Goal: Transaction & Acquisition: Purchase product/service

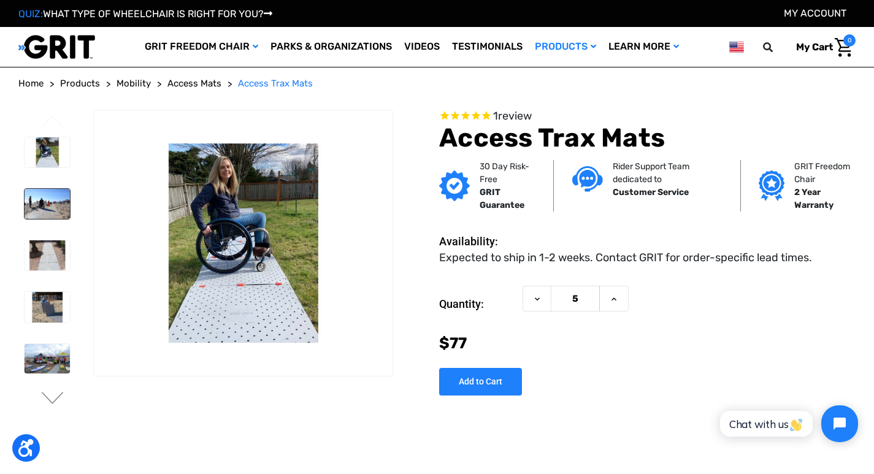
click at [32, 203] on img at bounding box center [47, 204] width 45 height 30
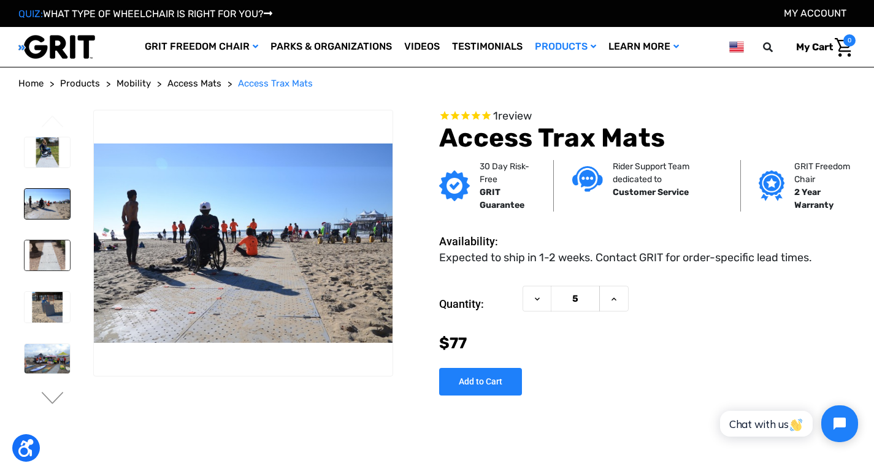
click at [50, 258] on img at bounding box center [47, 255] width 45 height 30
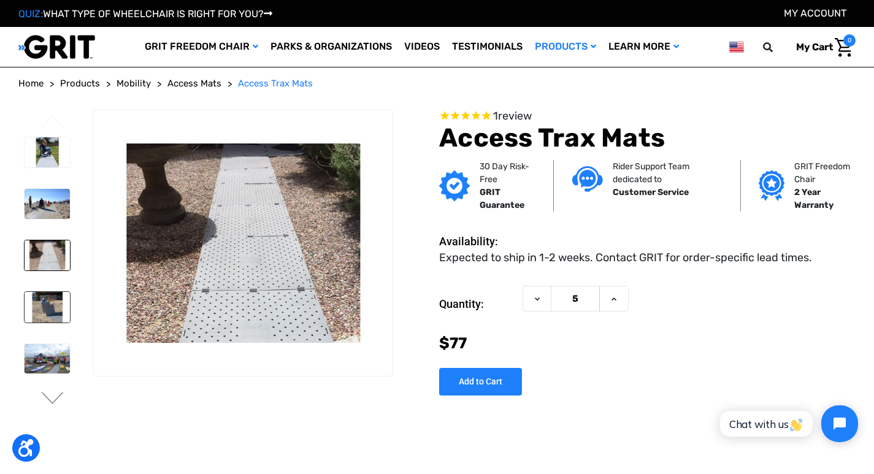
click at [40, 314] on img at bounding box center [47, 307] width 45 height 30
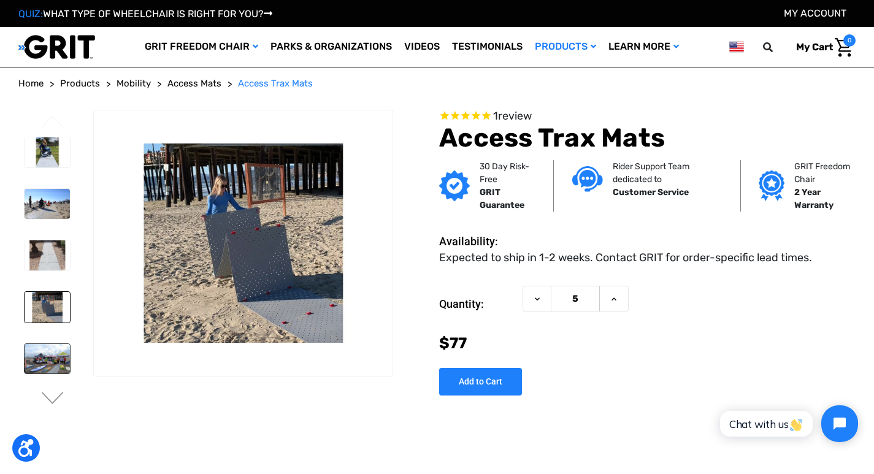
click at [42, 353] on img at bounding box center [47, 359] width 45 height 30
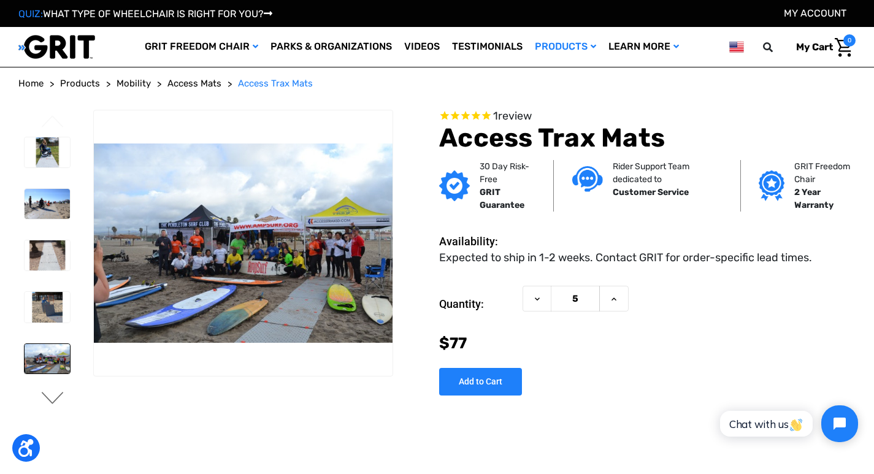
click at [53, 398] on button "Next" at bounding box center [53, 399] width 26 height 15
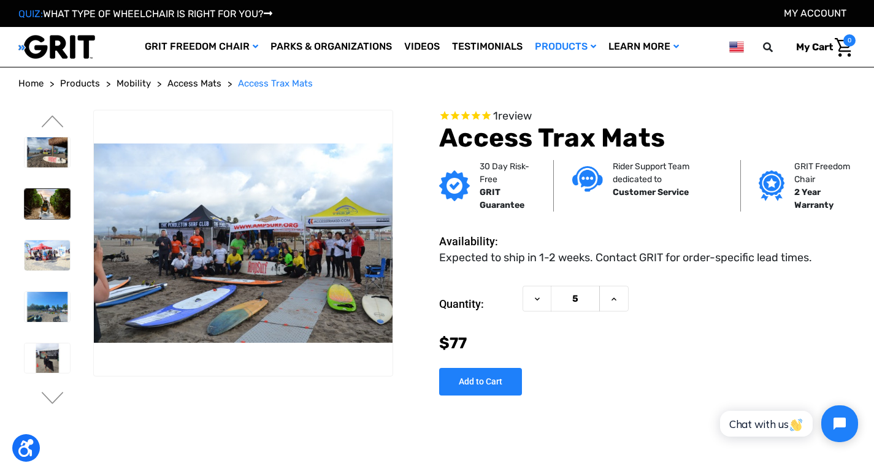
click at [49, 204] on img at bounding box center [47, 204] width 45 height 30
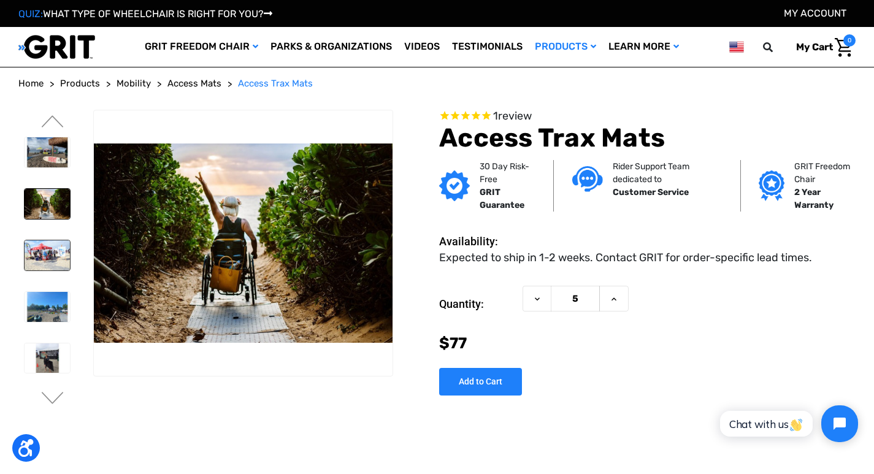
click at [45, 256] on img at bounding box center [47, 255] width 45 height 30
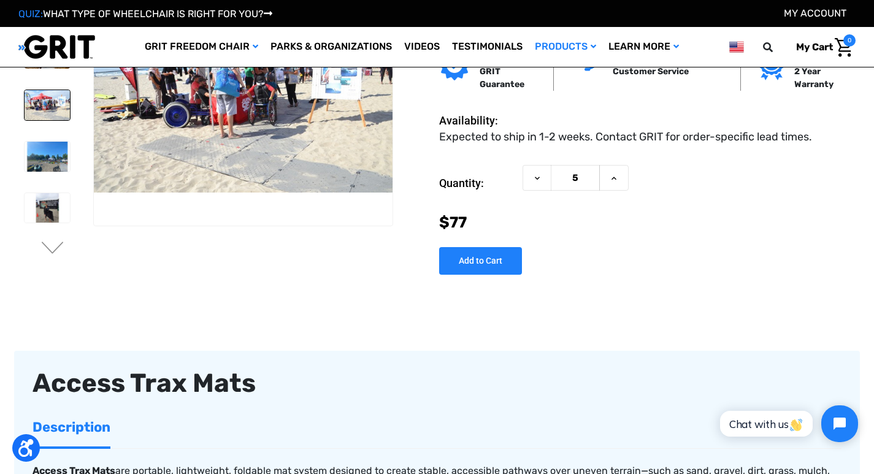
scroll to position [61, 0]
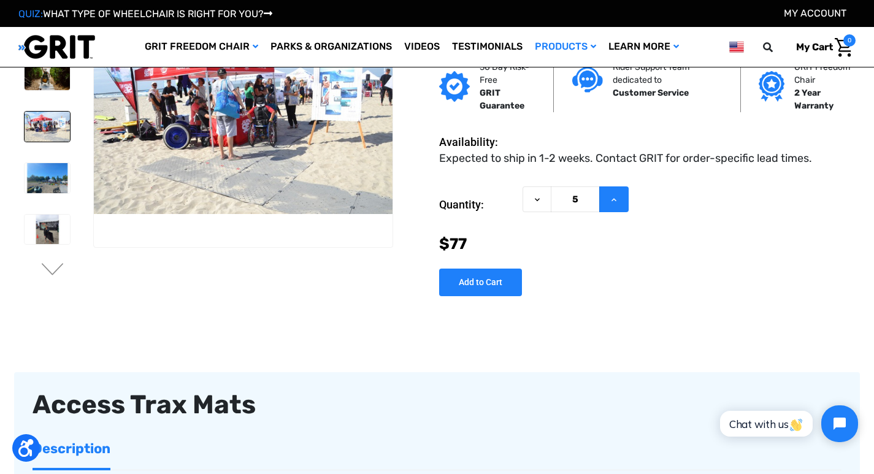
click at [613, 201] on icon at bounding box center [614, 200] width 10 height 10
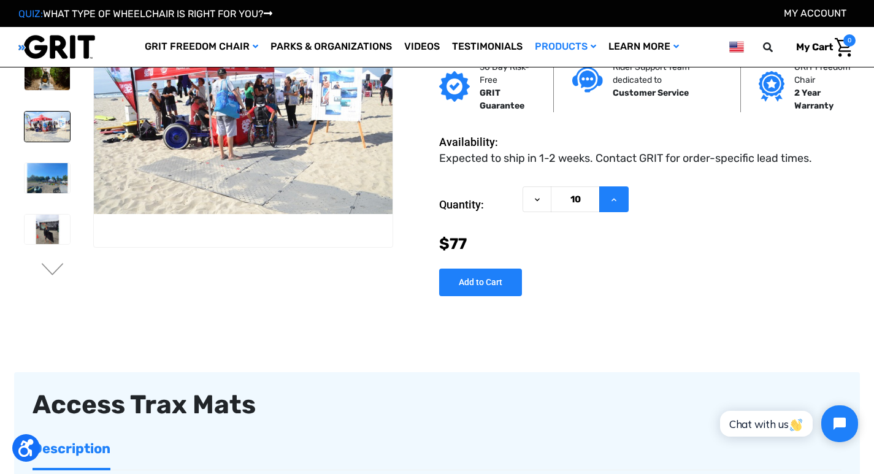
click at [613, 201] on icon at bounding box center [614, 200] width 10 height 10
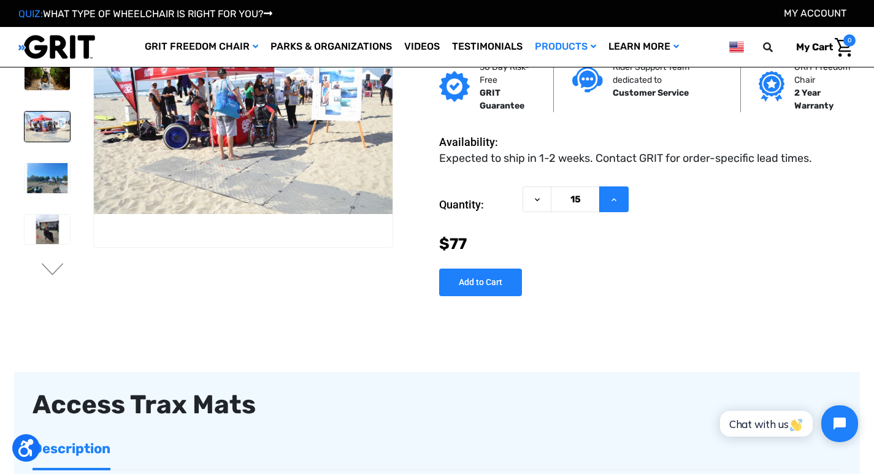
click at [613, 201] on icon at bounding box center [614, 200] width 10 height 10
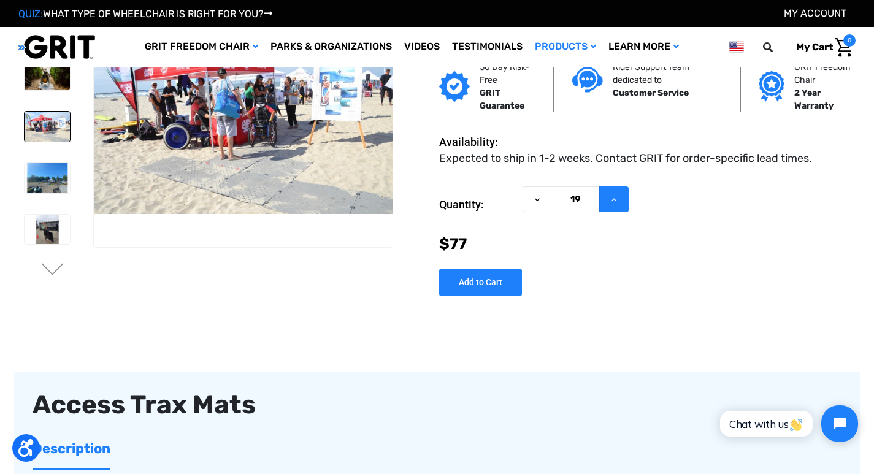
type input "20"
click at [481, 284] on input "Add to Cart" at bounding box center [480, 283] width 83 height 28
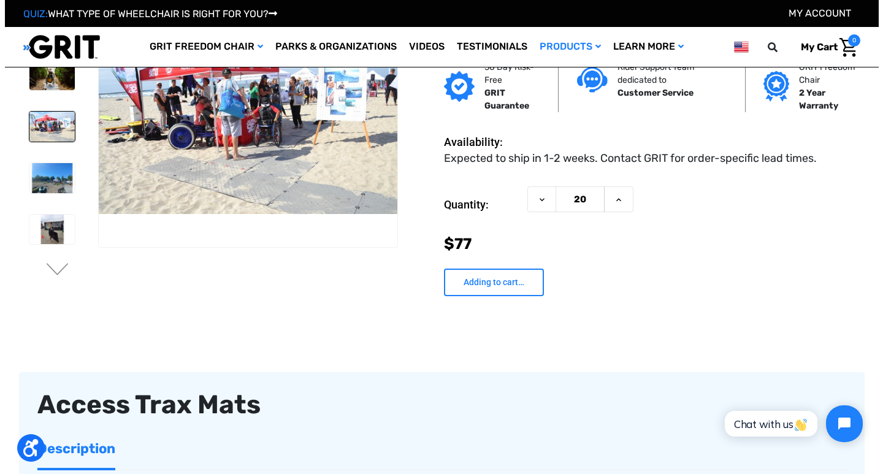
scroll to position [62, 0]
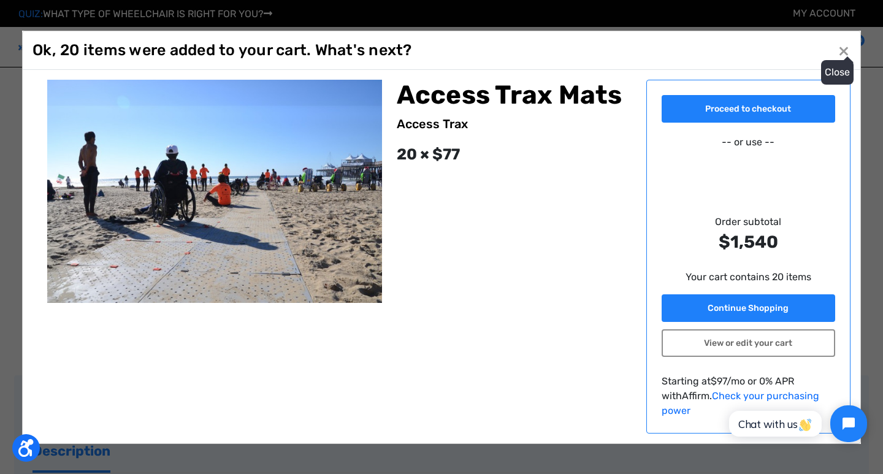
click at [847, 59] on button "Close ×" at bounding box center [844, 50] width 20 height 20
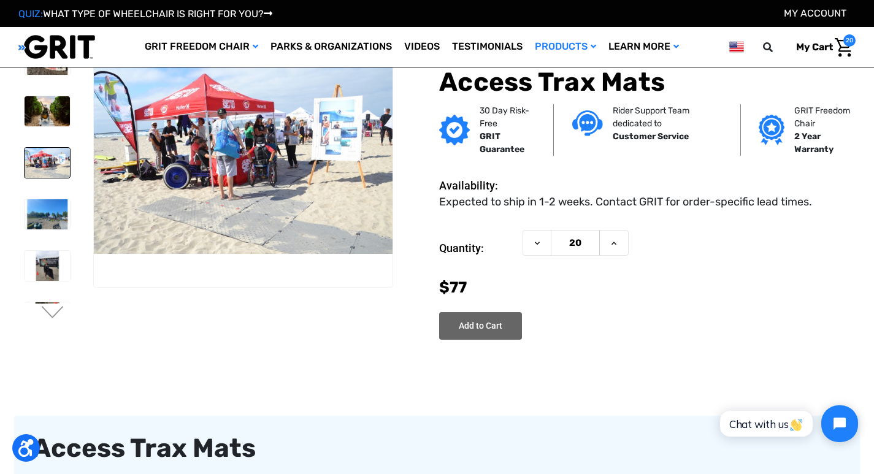
scroll to position [0, 0]
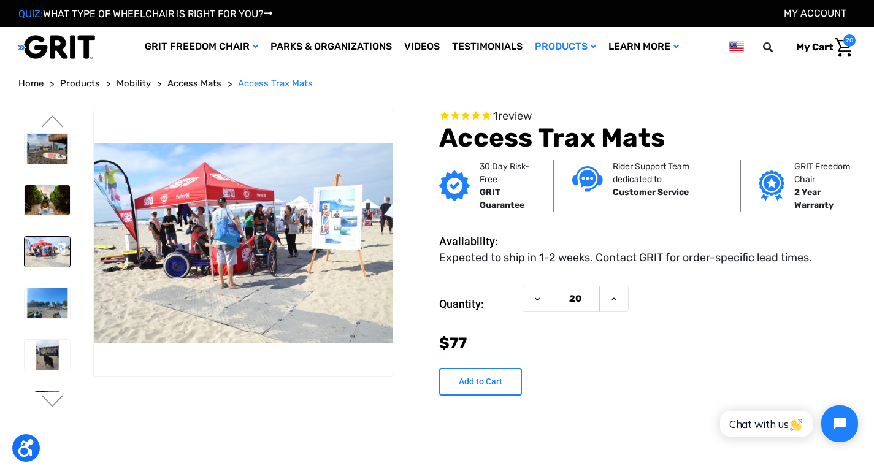
click at [457, 376] on input "Add to Cart" at bounding box center [480, 382] width 83 height 28
type input "Add to Cart"
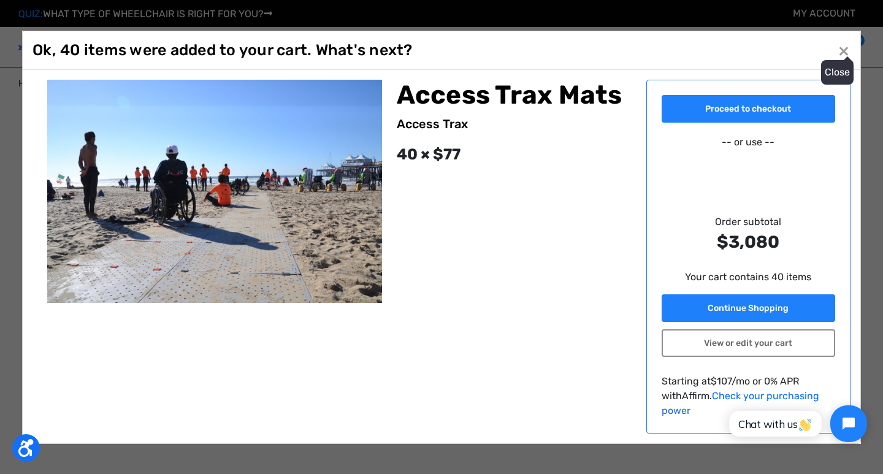
click at [844, 56] on span "×" at bounding box center [843, 50] width 11 height 23
